Goal: Task Accomplishment & Management: Manage account settings

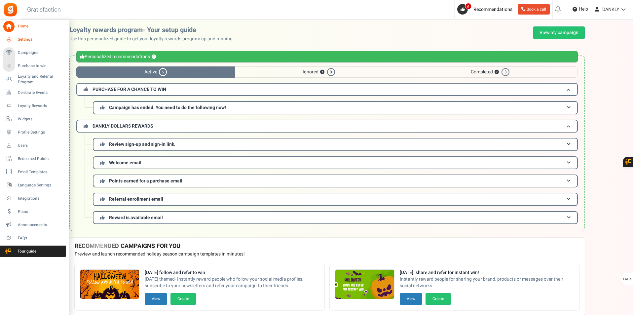
click at [25, 41] on span "Settings" at bounding box center [41, 40] width 46 height 6
click at [28, 34] on link "Settings" at bounding box center [34, 39] width 63 height 11
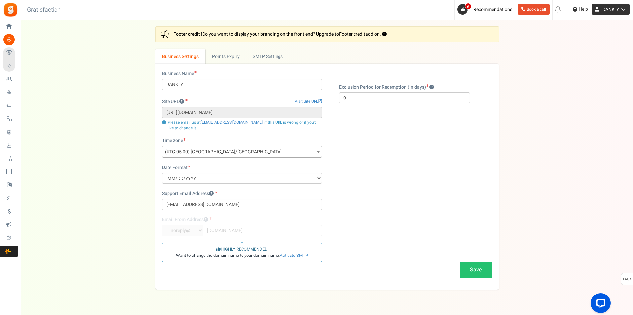
click at [605, 12] on span "DANKLY" at bounding box center [610, 9] width 17 height 7
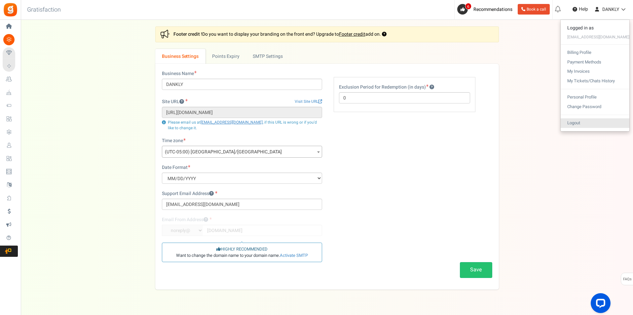
click at [595, 119] on link "Logout" at bounding box center [595, 123] width 69 height 10
